Goal: Task Accomplishment & Management: Manage account settings

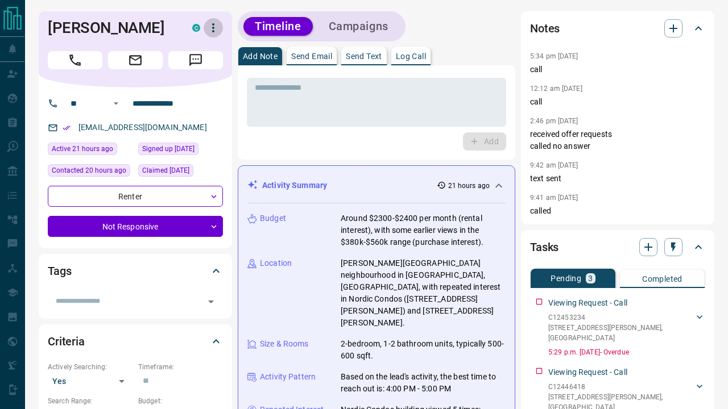
click at [215, 26] on icon "button" at bounding box center [213, 28] width 14 height 14
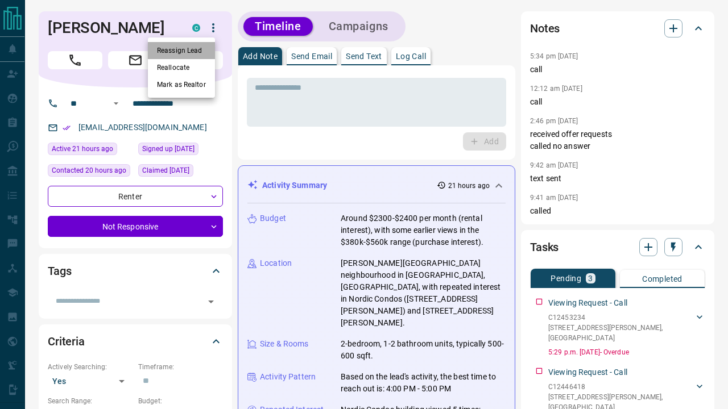
click at [199, 48] on li "Reassign Lead" at bounding box center [181, 50] width 67 height 17
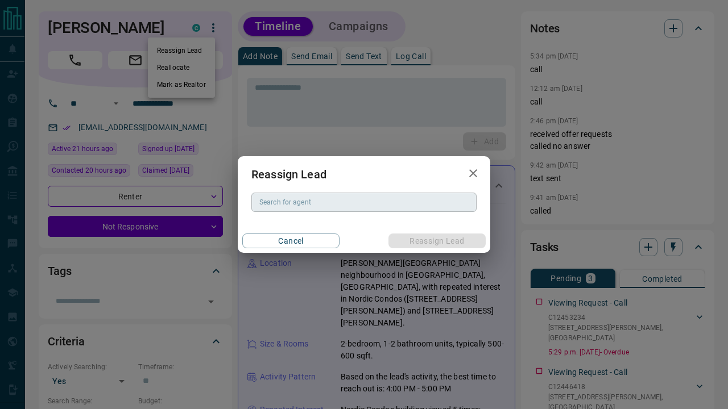
click at [305, 201] on input "Search for agent" at bounding box center [363, 202] width 217 height 13
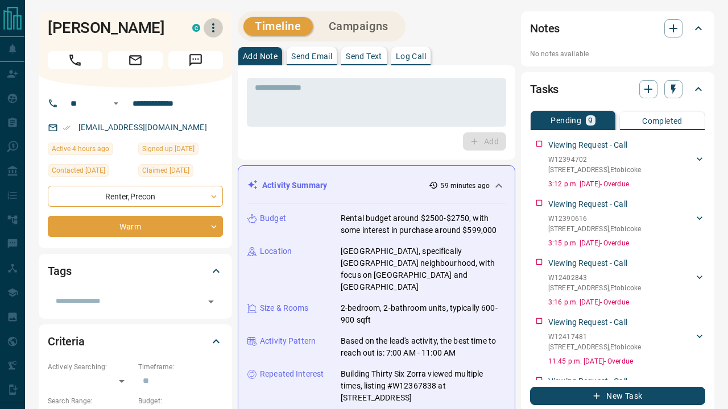
click at [214, 25] on icon "button" at bounding box center [213, 27] width 2 height 9
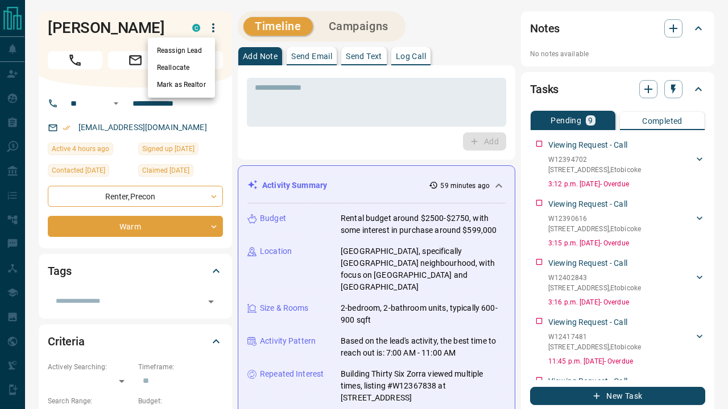
click at [202, 49] on li "Reassign Lead" at bounding box center [181, 50] width 67 height 17
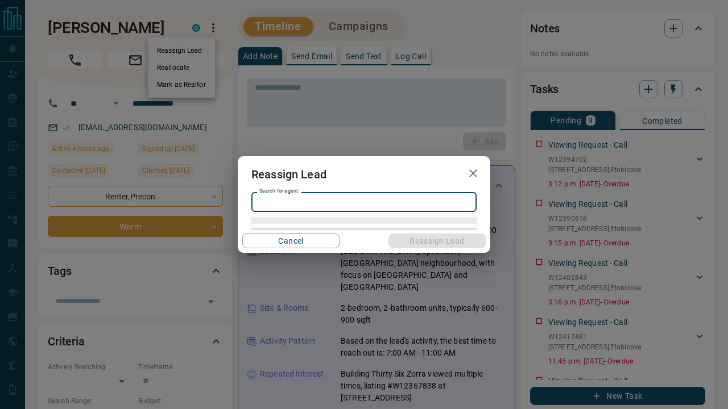
click at [277, 197] on div "Search for agent Search for agent" at bounding box center [363, 202] width 225 height 19
paste input "**********"
click at [308, 225] on li "Jodi-Ann Smith" at bounding box center [363, 226] width 225 height 17
type input "**********"
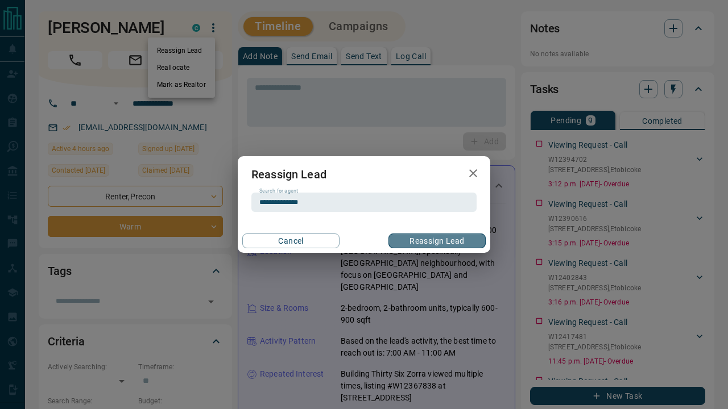
click at [420, 238] on button "Reassign Lead" at bounding box center [436, 241] width 97 height 15
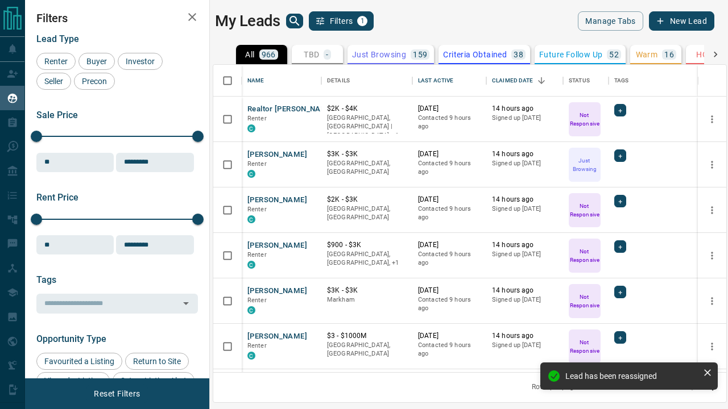
scroll to position [308, 513]
